Goal: Task Accomplishment & Management: Manage account settings

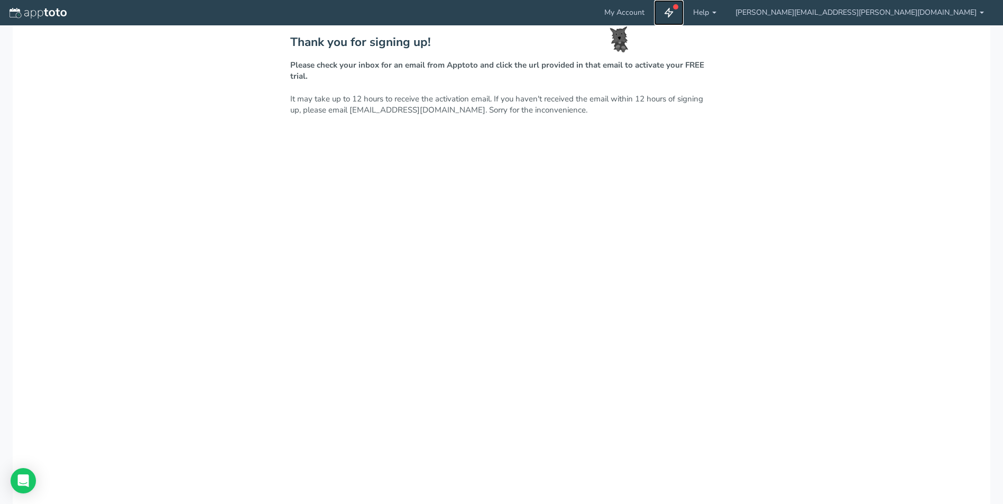
click at [674, 13] on icon at bounding box center [669, 12] width 11 height 11
